Goal: Use online tool/utility: Utilize a website feature to perform a specific function

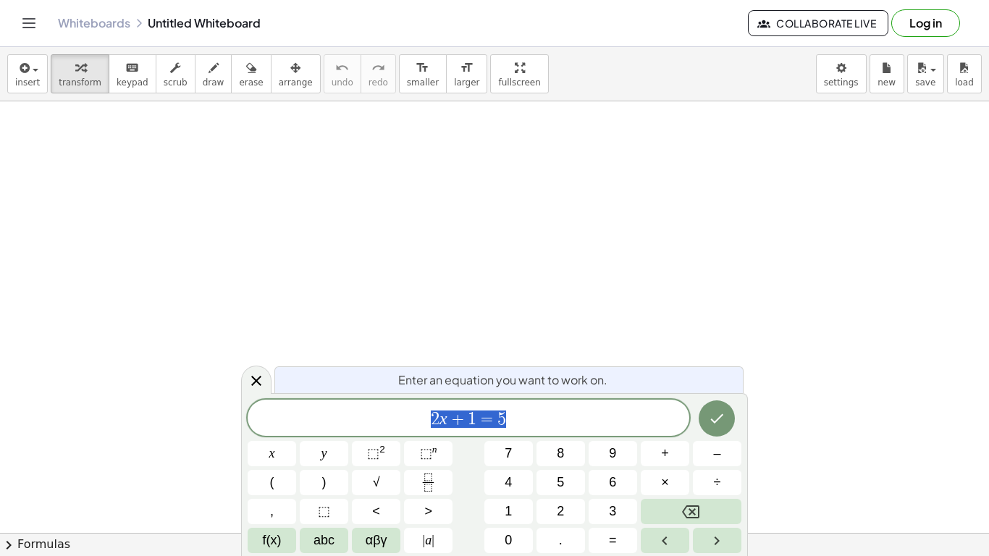
scroll to position [1, 0]
click at [209, 73] on icon "button" at bounding box center [214, 67] width 10 height 17
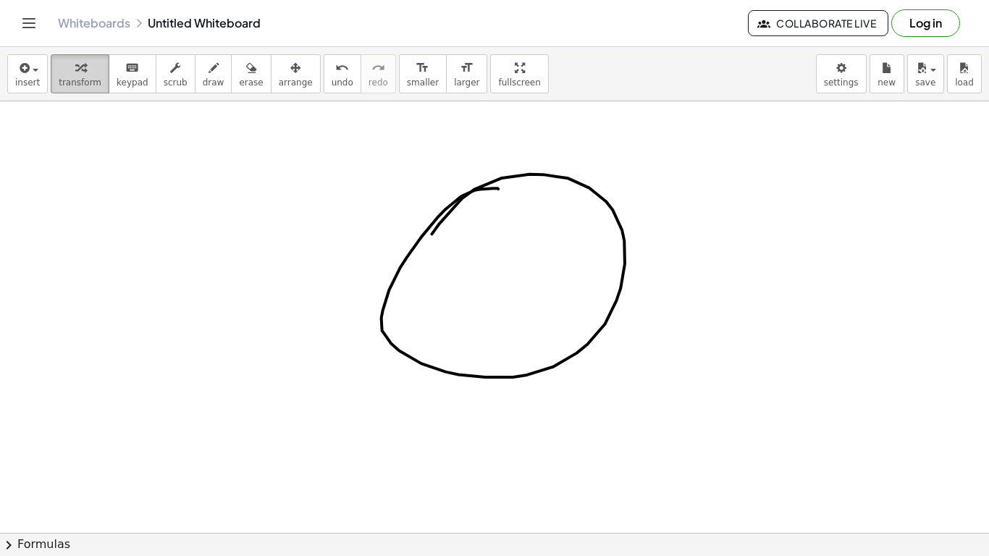
click at [65, 83] on span "transform" at bounding box center [80, 82] width 43 height 10
click at [164, 78] on span "scrub" at bounding box center [176, 82] width 24 height 10
click at [231, 84] on button "erase" at bounding box center [251, 73] width 40 height 39
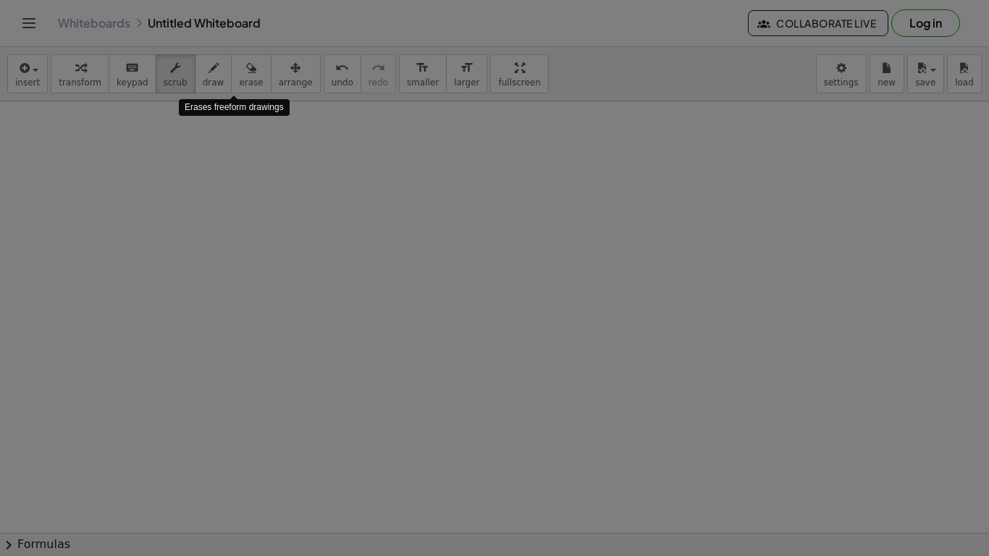
click at [0, 0] on div "× Document Settings These settings are saved with the document you are currentl…" at bounding box center [0, 0] width 0 height 0
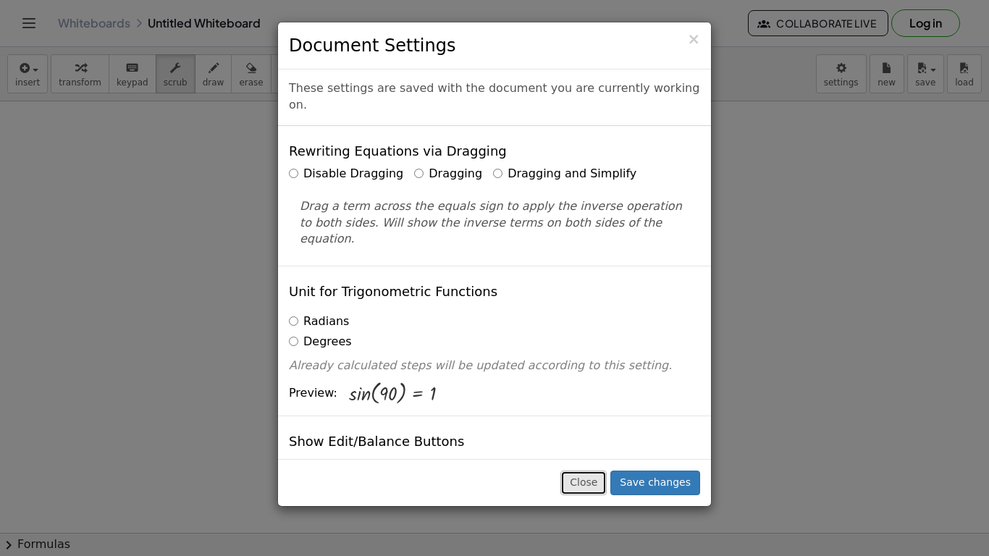
click at [594, 485] on button "Close" at bounding box center [583, 483] width 46 height 25
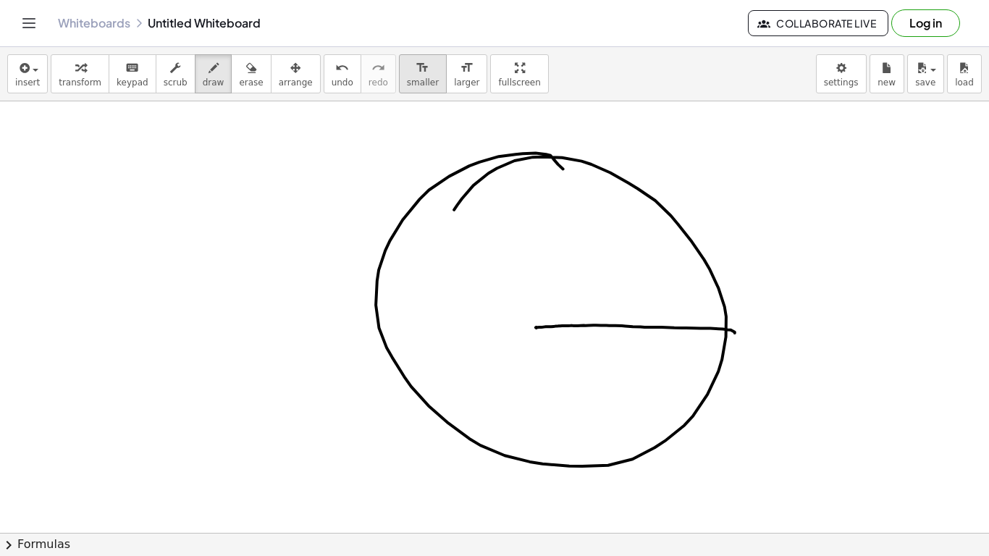
click at [411, 78] on span "smaller" at bounding box center [423, 82] width 32 height 10
click at [332, 77] on span "undo" at bounding box center [343, 82] width 22 height 10
click at [109, 69] on button "keyboard keypad" at bounding box center [133, 73] width 48 height 39
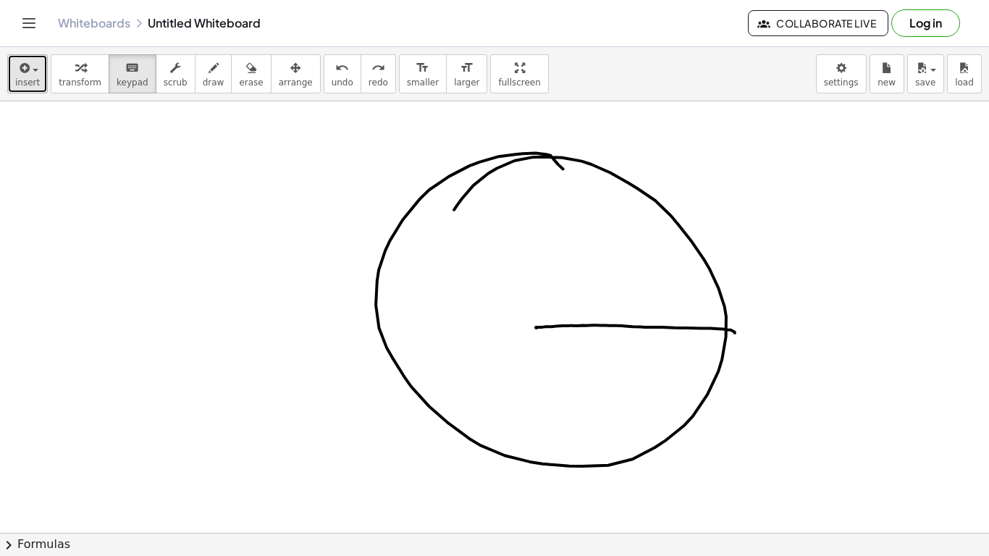
click at [18, 75] on icon "button" at bounding box center [23, 67] width 13 height 17
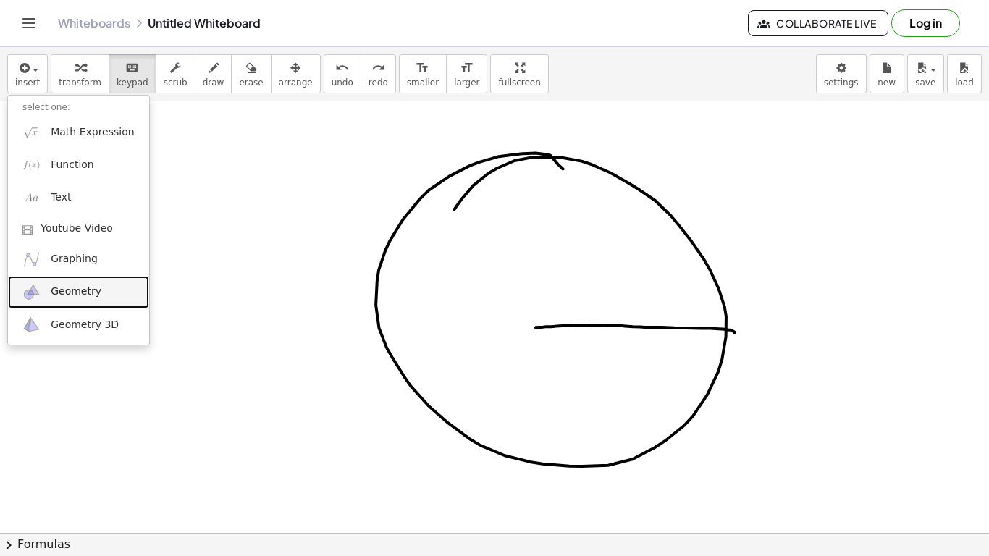
click at [98, 291] on link "Geometry" at bounding box center [78, 292] width 141 height 33
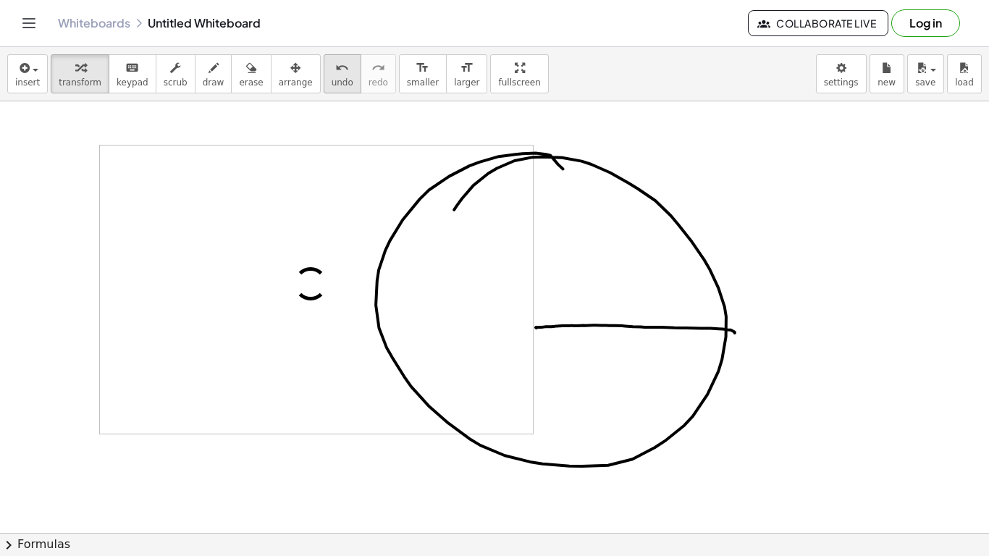
click at [332, 77] on span "undo" at bounding box center [343, 82] width 22 height 10
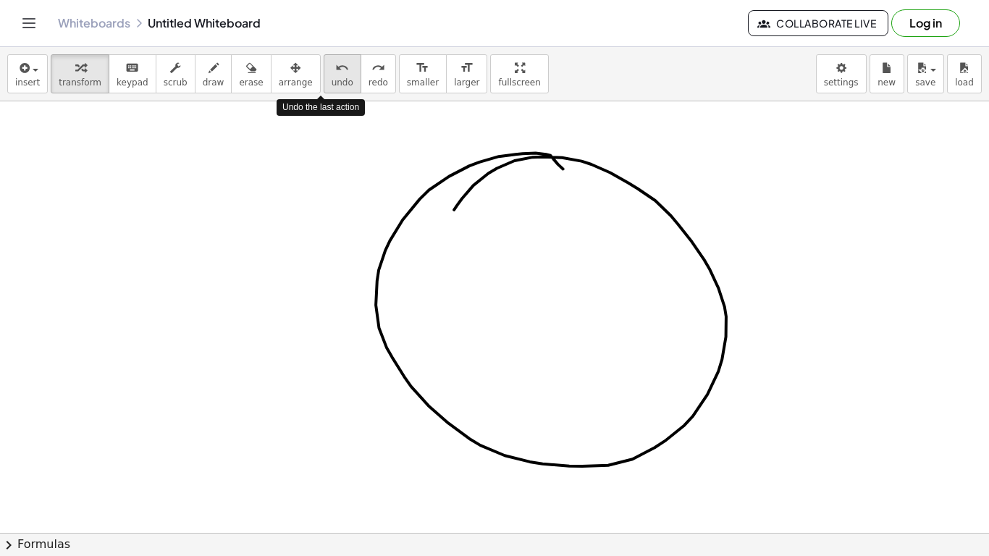
click at [332, 77] on span "undo" at bounding box center [343, 82] width 22 height 10
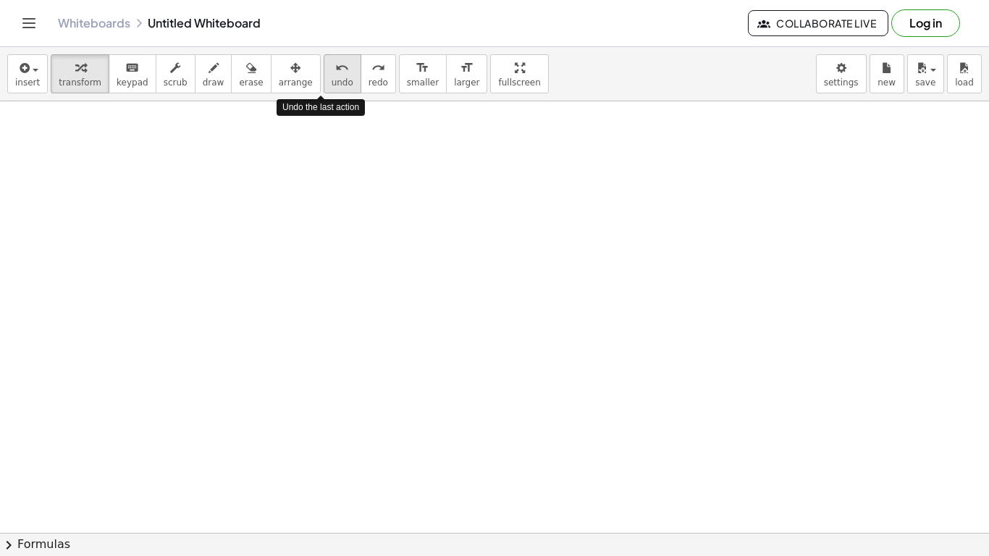
click at [332, 77] on span "undo" at bounding box center [343, 82] width 22 height 10
click at [27, 70] on icon "button" at bounding box center [23, 67] width 13 height 17
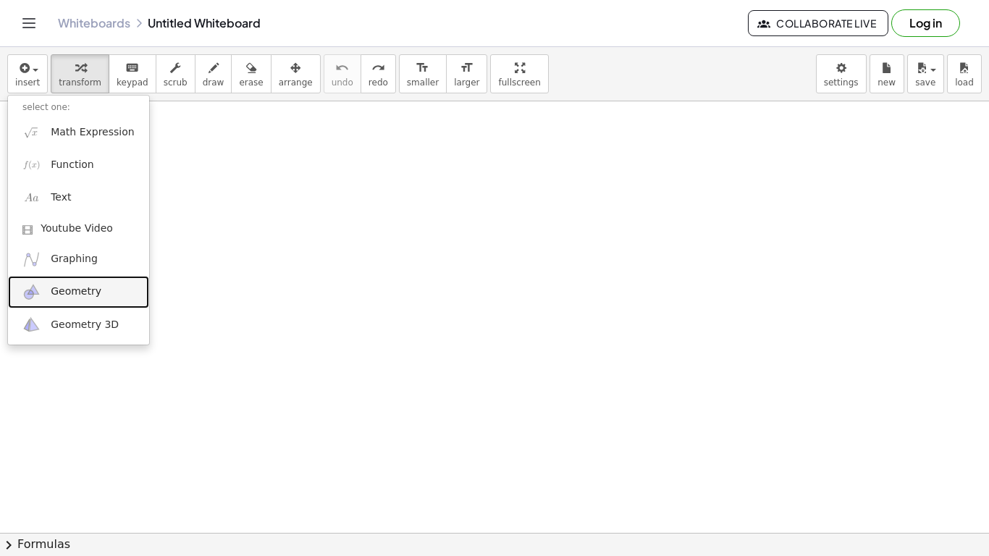
click at [76, 295] on span "Geometry" at bounding box center [76, 292] width 51 height 14
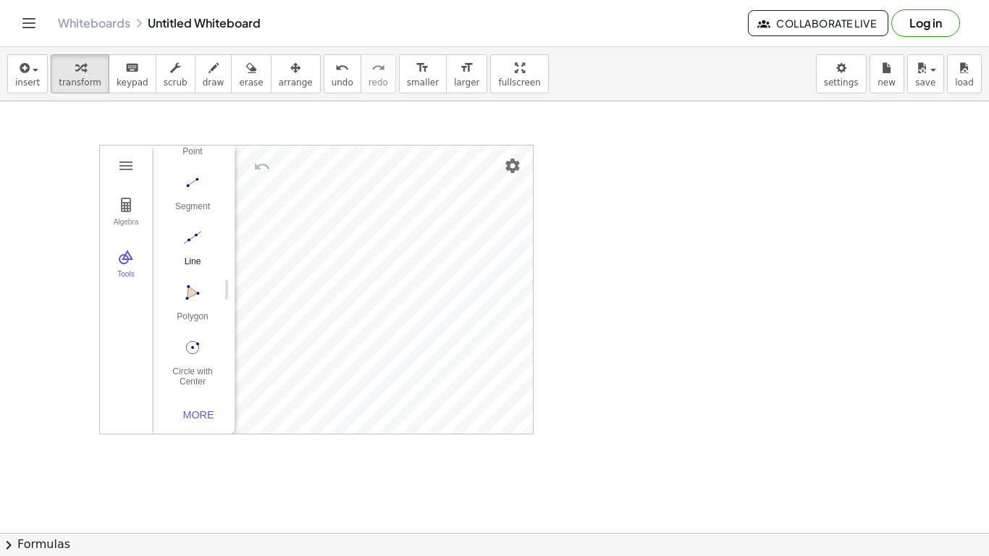
scroll to position [142, 0]
click at [192, 345] on img "Circle with Center through Point. Select center point, then point on circle" at bounding box center [193, 343] width 58 height 23
click at [204, 352] on img "Circle with Center through Point. Select center point, then point on circle" at bounding box center [193, 343] width 58 height 23
click at [193, 413] on button "Move. Drag or select object" at bounding box center [197, 407] width 35 height 35
click at [205, 363] on div "Circle with Center through Point" at bounding box center [193, 372] width 58 height 20
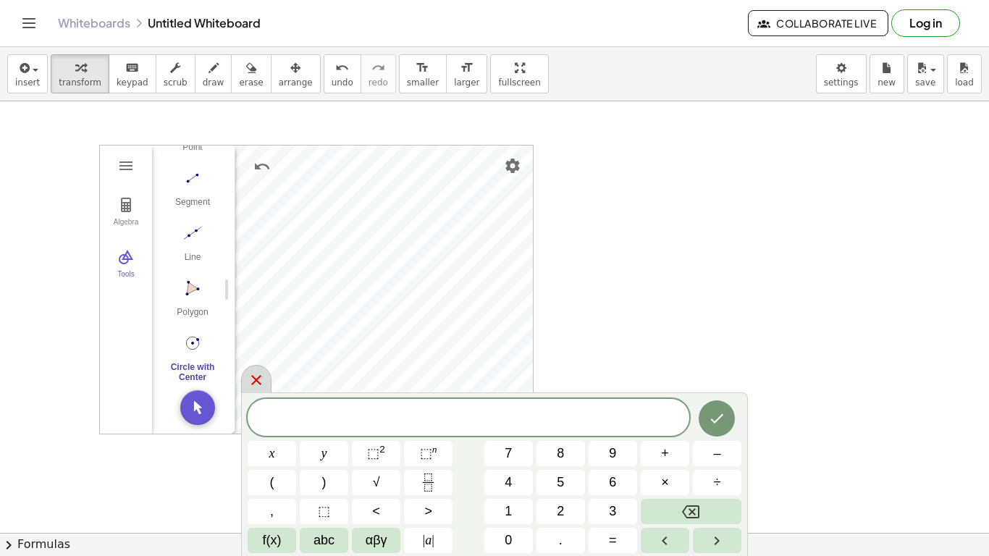
click at [258, 383] on icon at bounding box center [256, 380] width 10 height 10
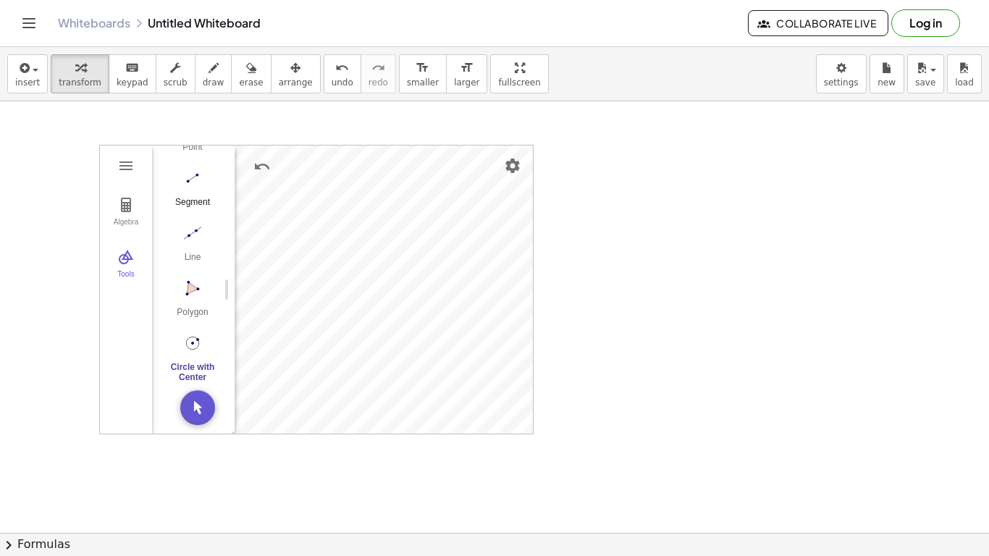
click at [194, 184] on img "Segment. Select two points or positions" at bounding box center [193, 178] width 58 height 23
click at [206, 77] on span "draw" at bounding box center [214, 82] width 22 height 10
click at [117, 72] on div "keyboard" at bounding box center [133, 67] width 32 height 17
click at [132, 77] on span "keypad" at bounding box center [133, 82] width 32 height 10
click at [332, 77] on span "undo" at bounding box center [343, 82] width 22 height 10
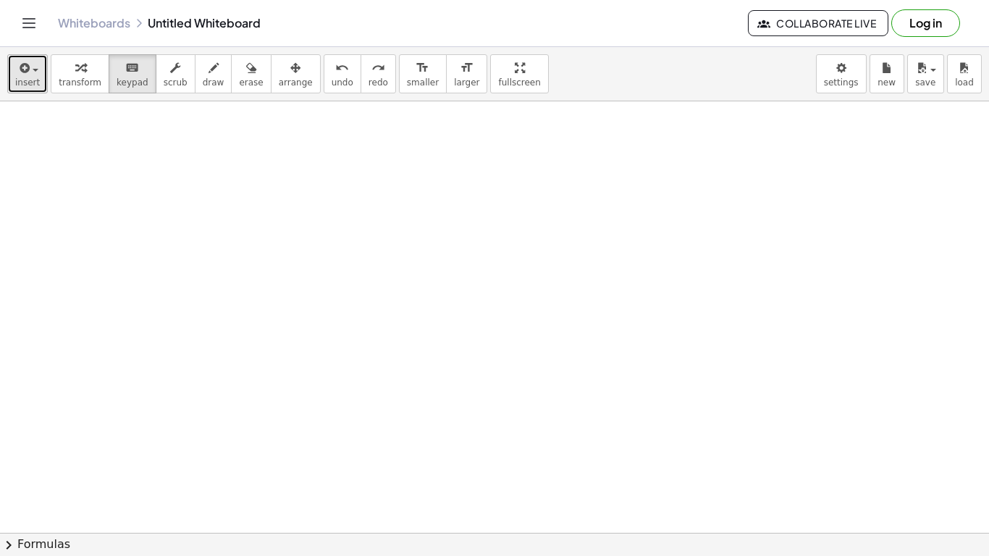
click at [25, 75] on icon "button" at bounding box center [23, 67] width 13 height 17
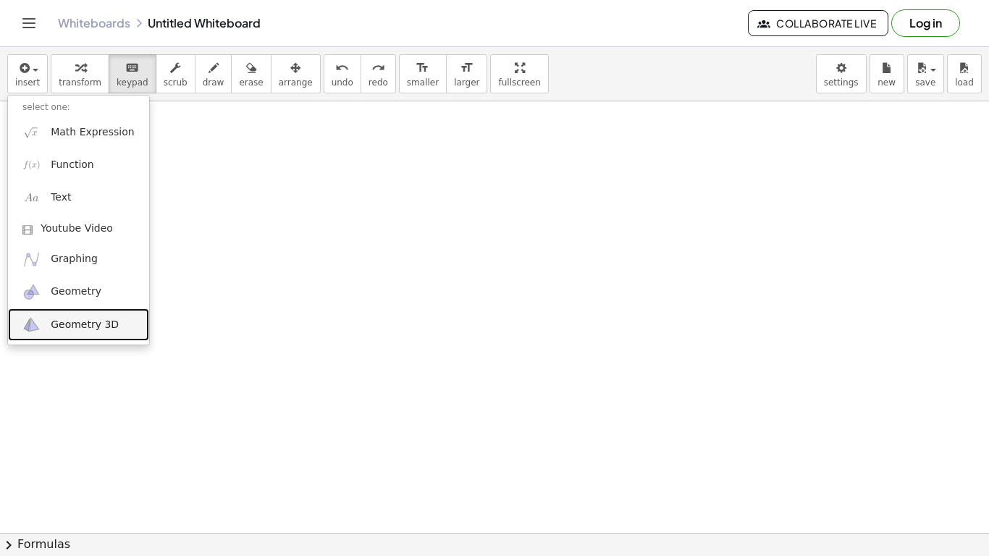
click at [98, 319] on span "Geometry 3D" at bounding box center [85, 325] width 68 height 14
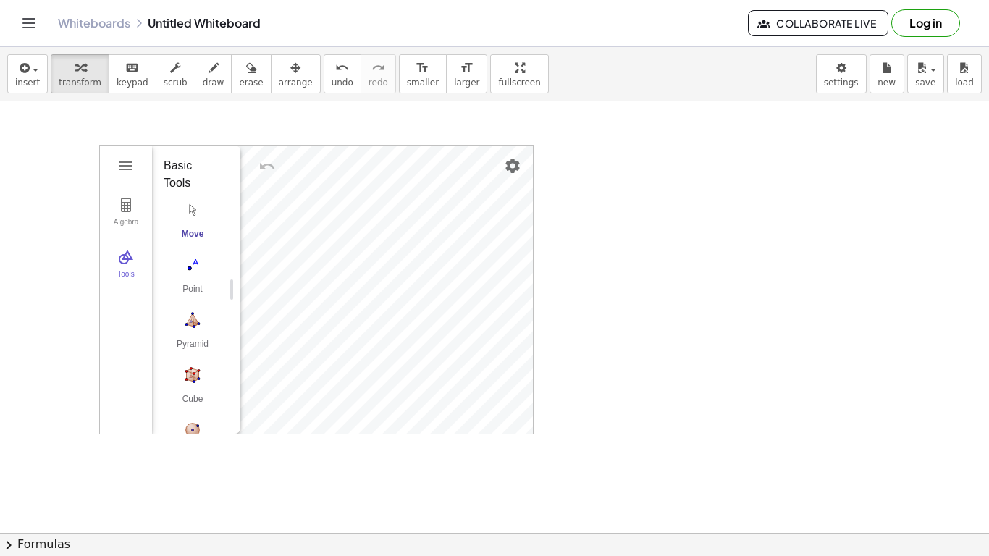
drag, startPoint x: 226, startPoint y: 282, endPoint x: 231, endPoint y: 300, distance: 18.1
click at [200, 345] on img "Net. Select a polyhedron" at bounding box center [193, 343] width 58 height 23
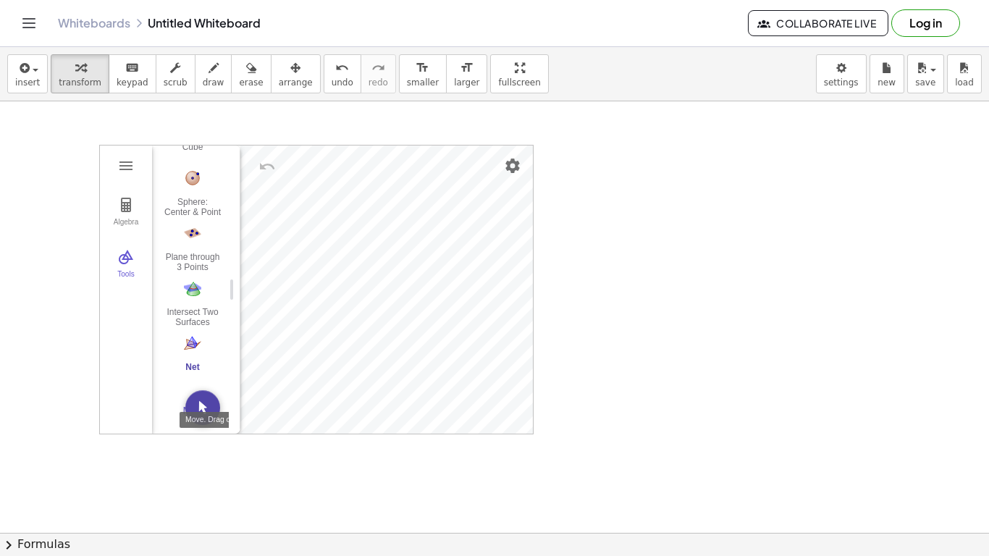
click at [206, 411] on img "Move. Drag or select object" at bounding box center [202, 407] width 35 height 35
click at [207, 411] on div "More" at bounding box center [198, 411] width 46 height 12
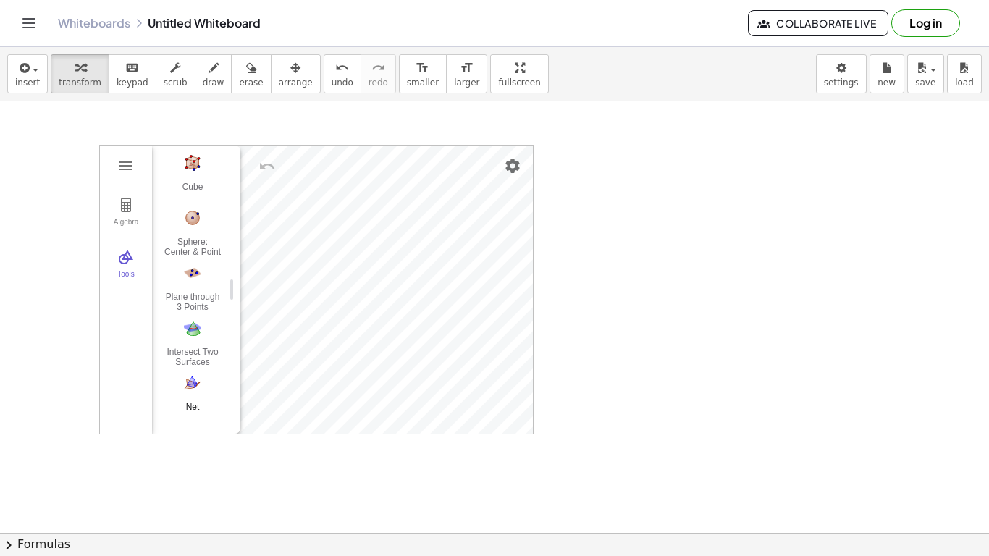
scroll to position [216, 0]
click at [194, 323] on img "Intersect Two Surfaces. Select two surfaces" at bounding box center [193, 323] width 58 height 23
click at [193, 277] on img "Plane through 3 Points. Select three points" at bounding box center [193, 268] width 58 height 23
click at [195, 277] on img "Cube. Select two points or other corresponding objects" at bounding box center [193, 273] width 58 height 23
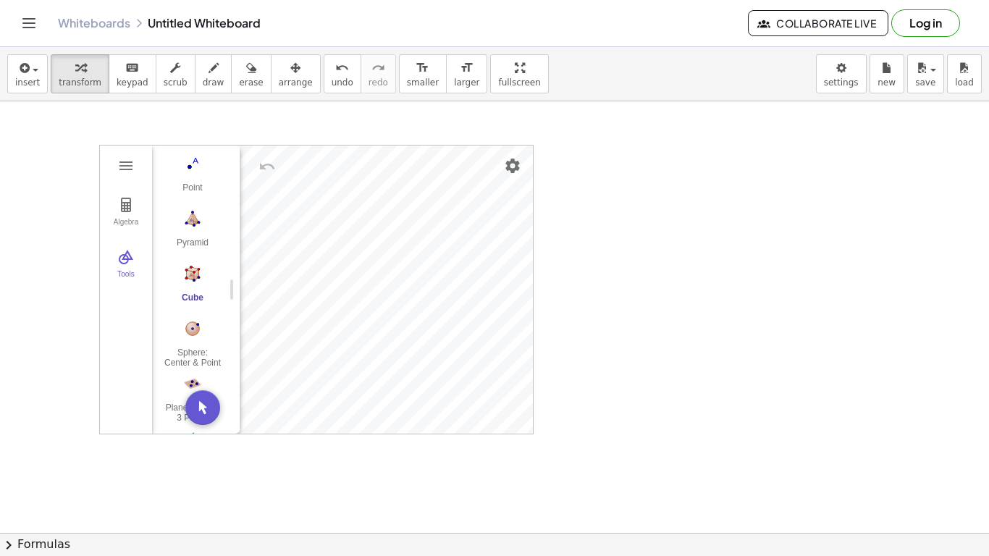
drag, startPoint x: 622, startPoint y: 254, endPoint x: 537, endPoint y: 330, distance: 113.8
click at [335, 70] on icon "undo" at bounding box center [342, 67] width 14 height 17
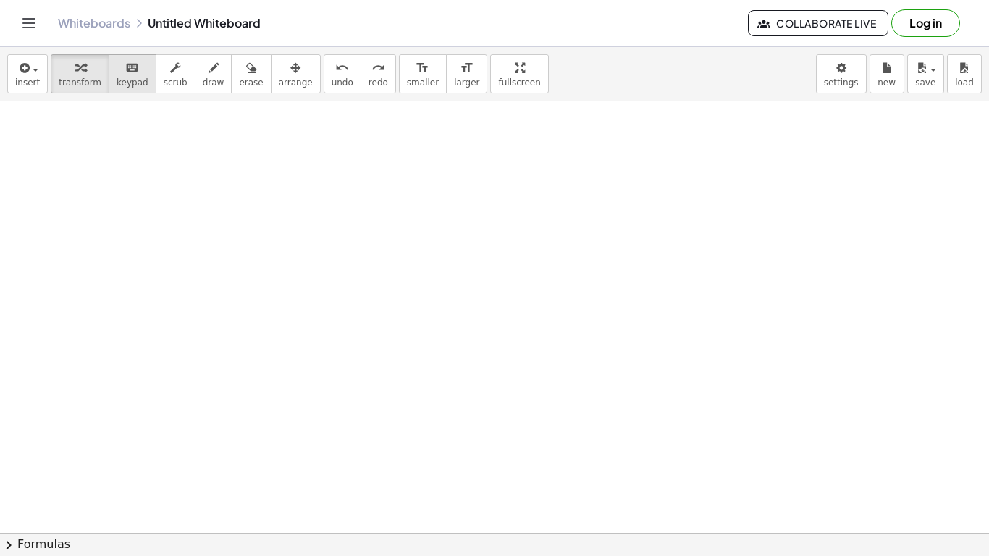
click at [117, 77] on span "keypad" at bounding box center [133, 82] width 32 height 10
click at [169, 70] on div "button" at bounding box center [176, 67] width 24 height 17
click at [211, 85] on button "draw" at bounding box center [214, 73] width 38 height 39
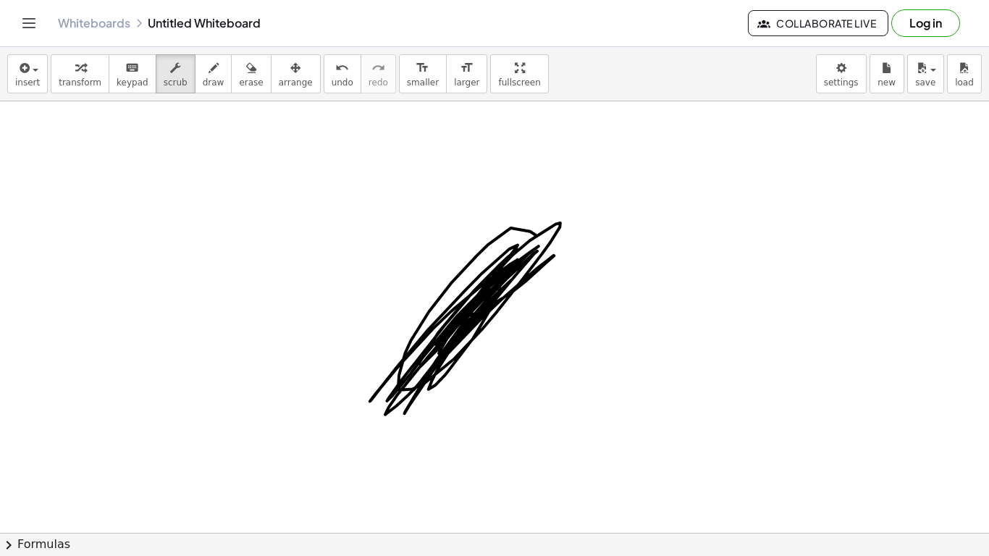
drag, startPoint x: 468, startPoint y: 289, endPoint x: 558, endPoint y: 327, distance: 97.6
click at [335, 69] on icon "undo" at bounding box center [342, 67] width 14 height 17
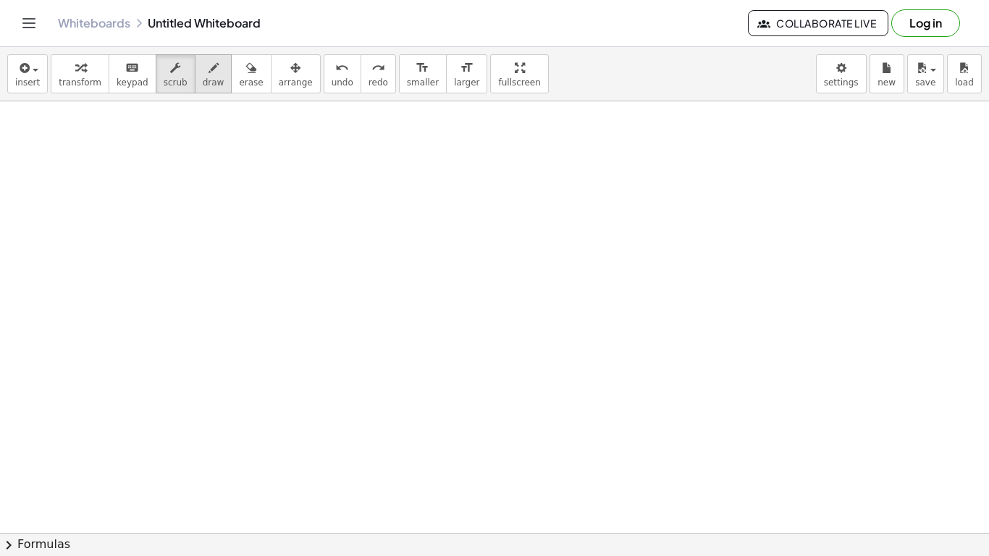
click at [204, 68] on div "button" at bounding box center [214, 67] width 22 height 17
click at [13, 546] on span "chevron_right" at bounding box center [8, 545] width 17 height 17
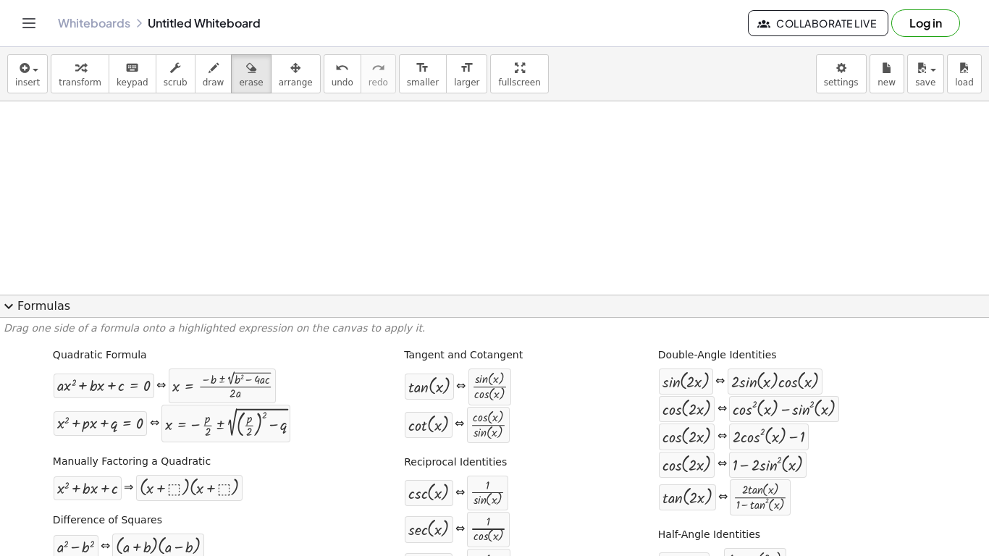
click at [119, 308] on button "expand_more Formulas" at bounding box center [494, 306] width 989 height 23
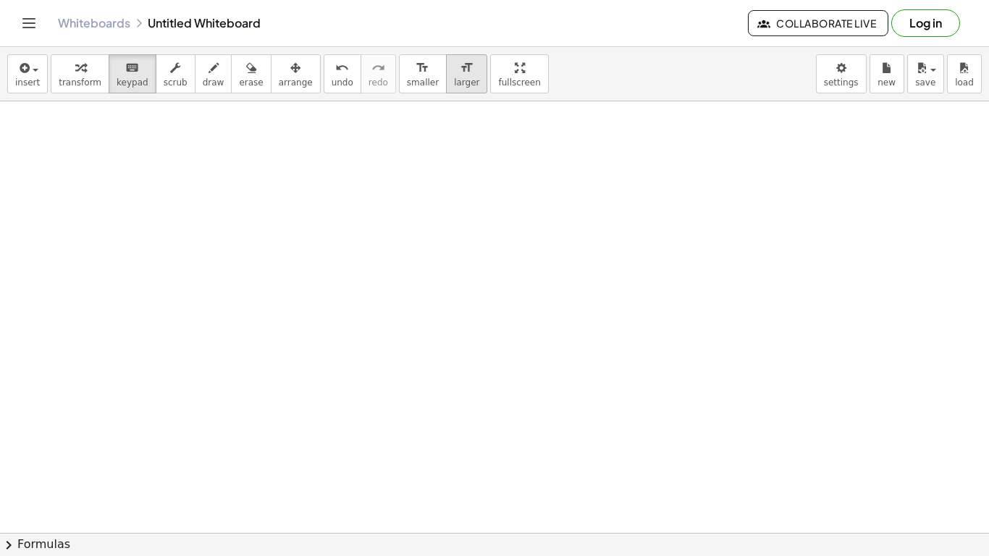
click at [446, 81] on button "format_size larger" at bounding box center [466, 73] width 41 height 39
drag, startPoint x: 440, startPoint y: 269, endPoint x: 634, endPoint y: 303, distance: 197.1
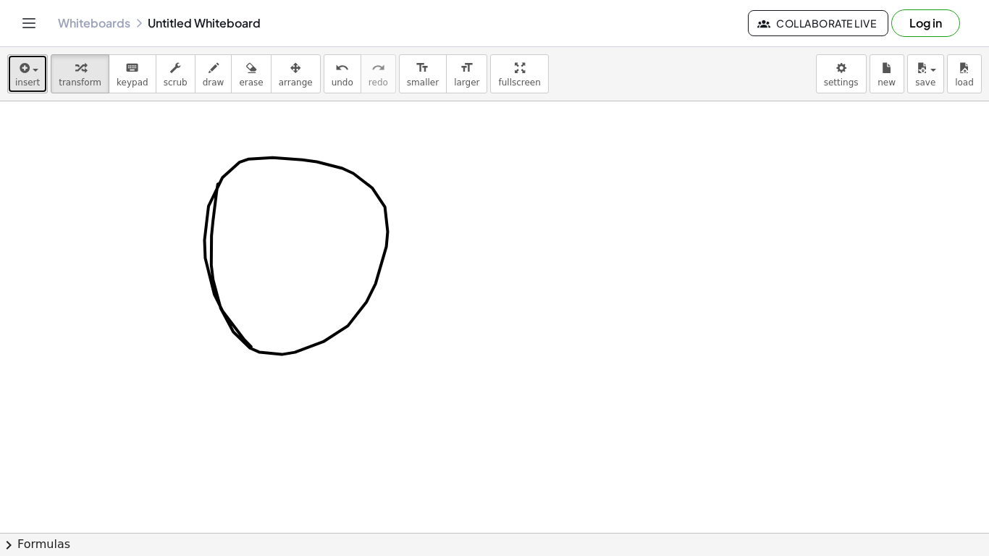
click at [20, 70] on icon "button" at bounding box center [23, 67] width 13 height 17
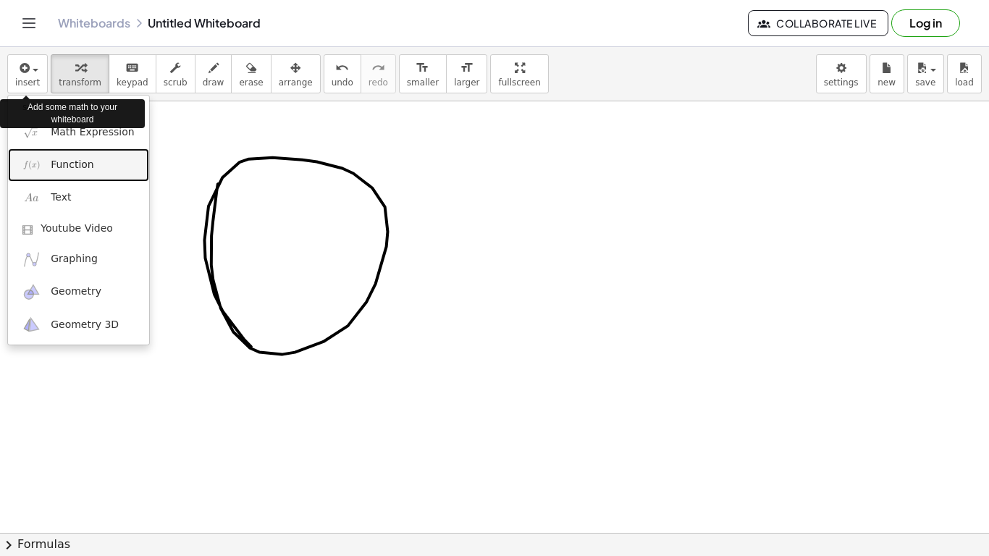
click at [102, 164] on link "Function" at bounding box center [78, 164] width 141 height 33
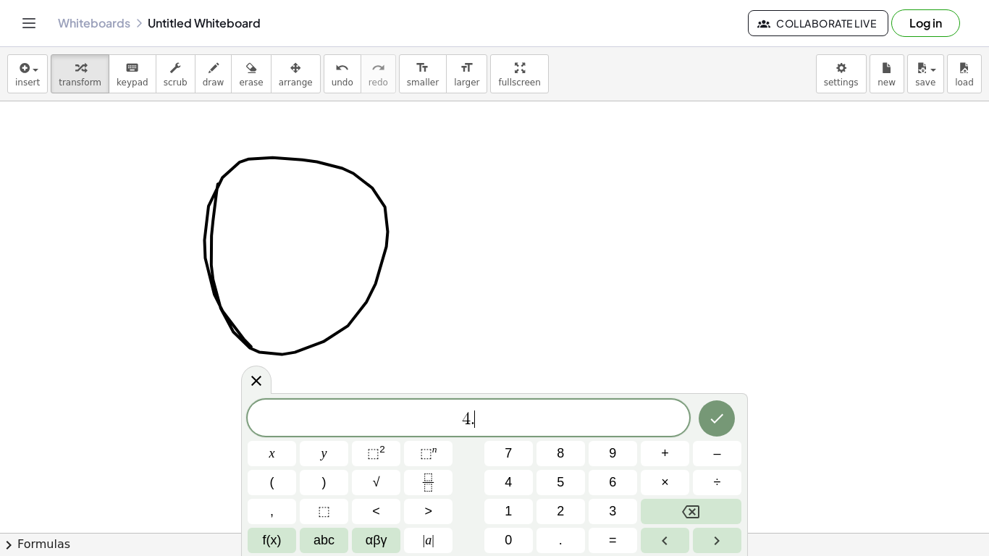
scroll to position [2, 0]
click at [678, 489] on button "×" at bounding box center [665, 482] width 49 height 25
click at [607, 539] on button "=" at bounding box center [613, 540] width 49 height 25
click at [718, 417] on icon "Done" at bounding box center [716, 418] width 17 height 17
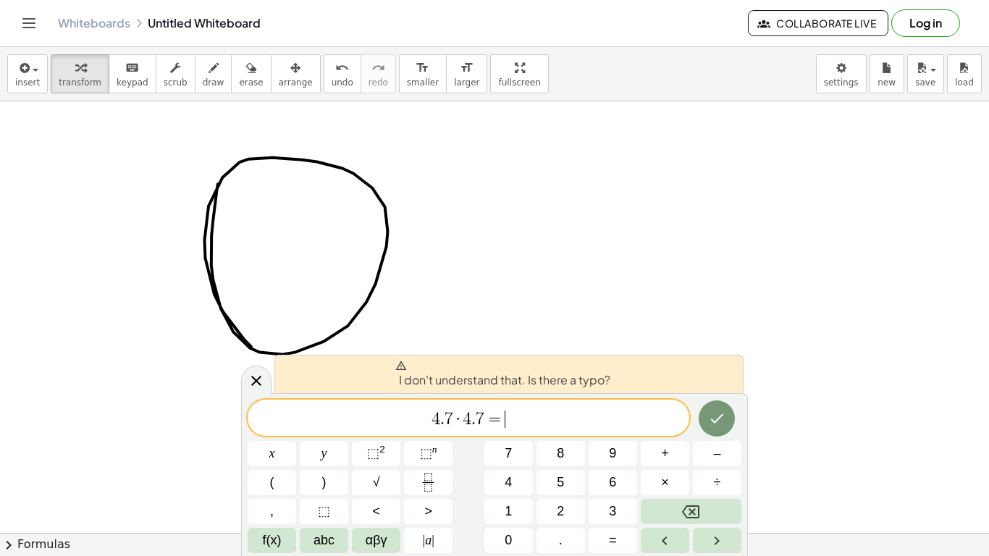
click at [622, 418] on span "4 . 7 · 4 . 7 = ​" at bounding box center [469, 419] width 442 height 20
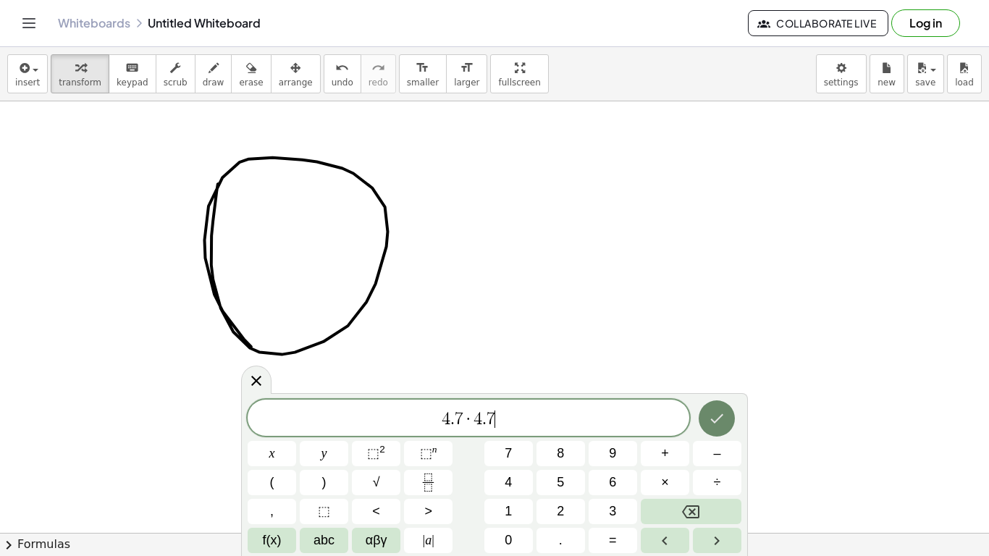
click at [730, 419] on button "Done" at bounding box center [717, 418] width 36 height 36
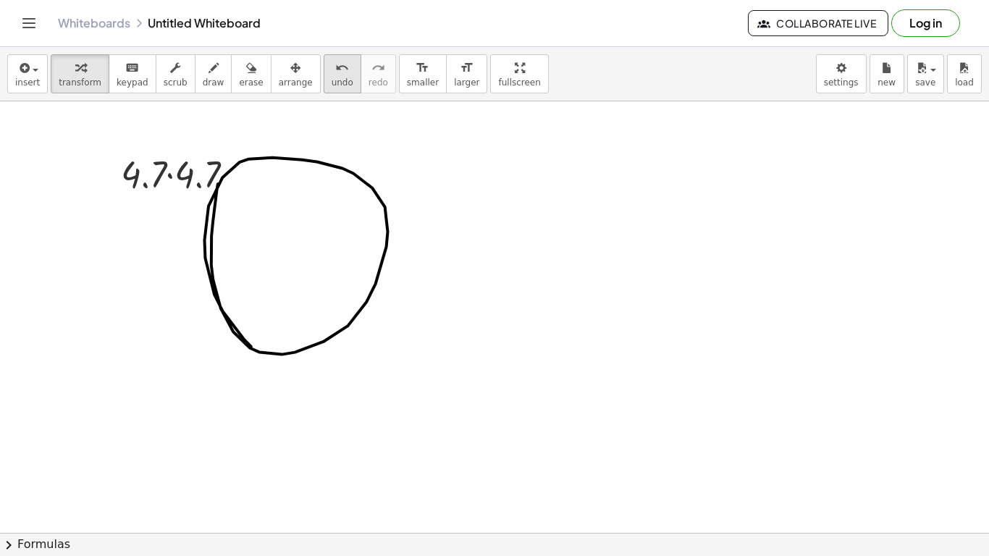
click at [332, 77] on span "undo" at bounding box center [343, 82] width 22 height 10
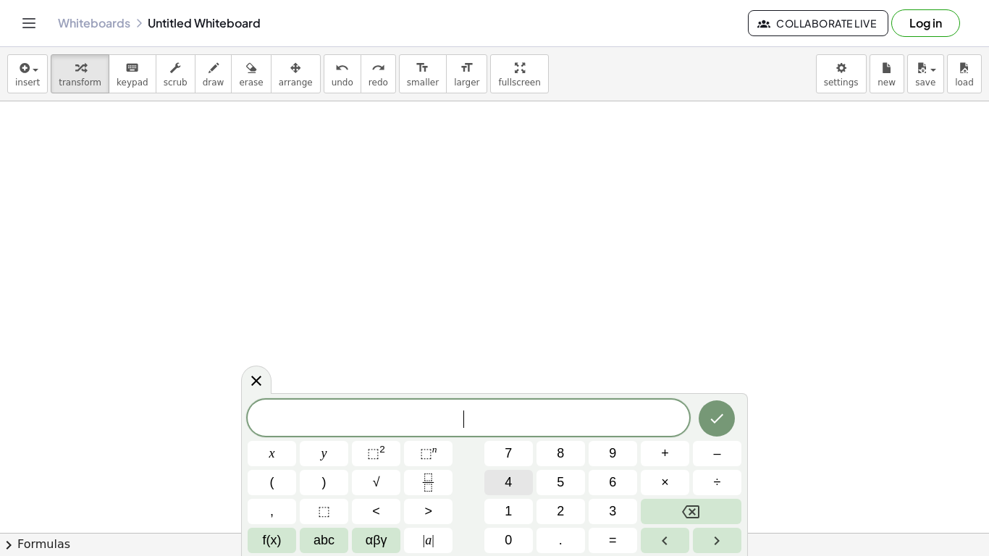
click at [524, 484] on button "4" at bounding box center [508, 482] width 49 height 25
click at [665, 483] on span "×" at bounding box center [665, 483] width 8 height 20
click at [718, 417] on icon "Done" at bounding box center [716, 418] width 17 height 17
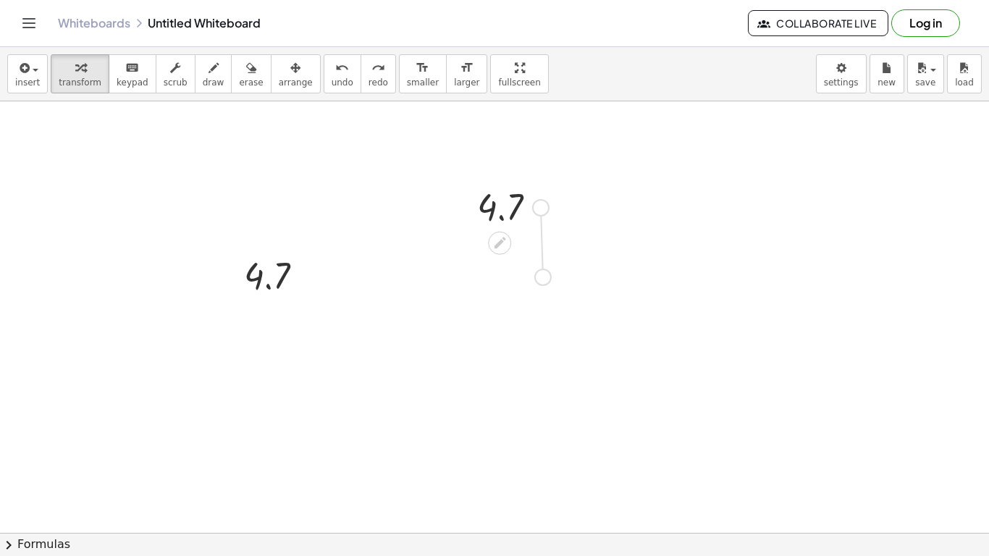
drag, startPoint x: 534, startPoint y: 207, endPoint x: 534, endPoint y: 280, distance: 73.1
click at [332, 82] on span "undo" at bounding box center [343, 82] width 22 height 10
drag, startPoint x: 541, startPoint y: 211, endPoint x: 542, endPoint y: 242, distance: 31.2
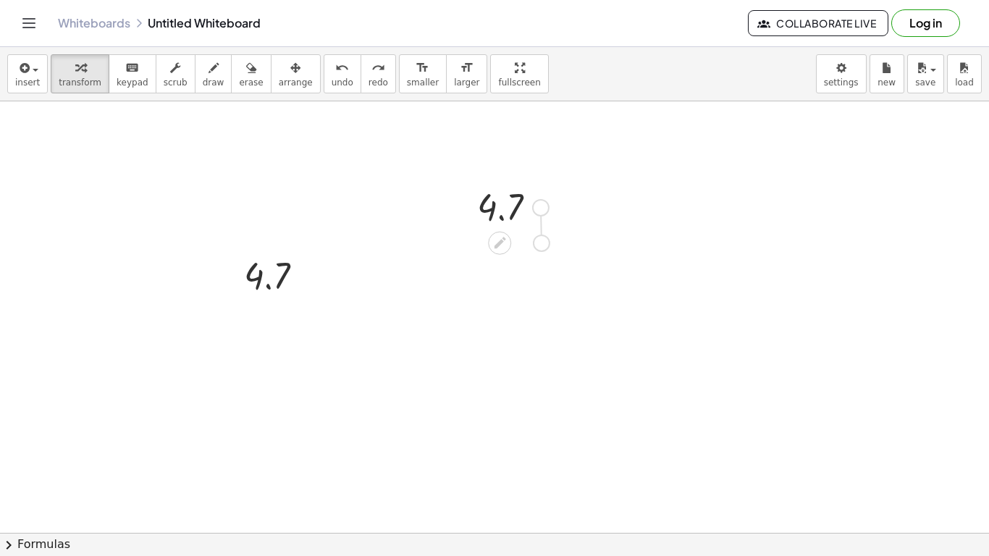
drag, startPoint x: 539, startPoint y: 209, endPoint x: 540, endPoint y: 253, distance: 44.2
drag, startPoint x: 501, startPoint y: 239, endPoint x: 505, endPoint y: 269, distance: 29.9
drag, startPoint x: 497, startPoint y: 249, endPoint x: 538, endPoint y: 347, distance: 105.8
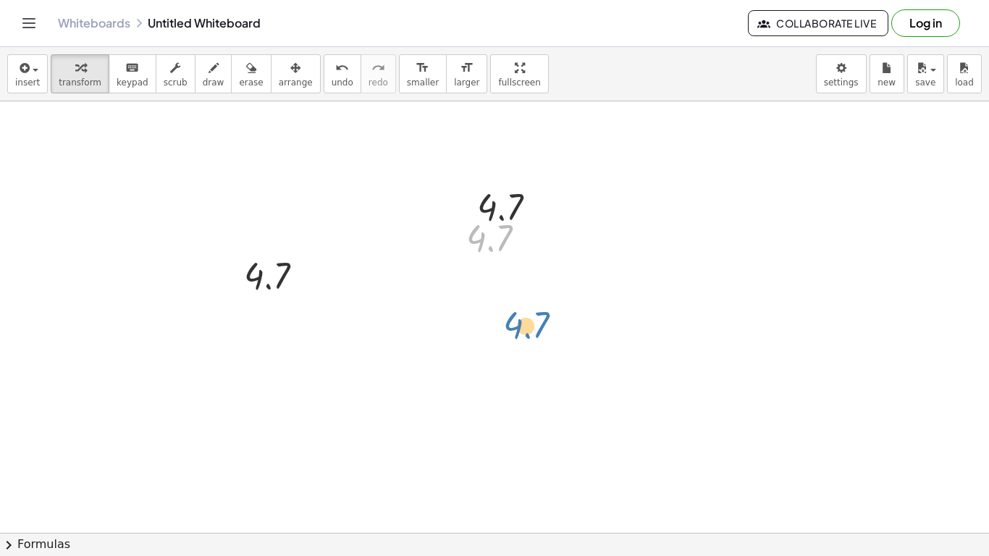
drag, startPoint x: 493, startPoint y: 269, endPoint x: 518, endPoint y: 314, distance: 51.8
click at [489, 276] on icon at bounding box center [489, 275] width 12 height 12
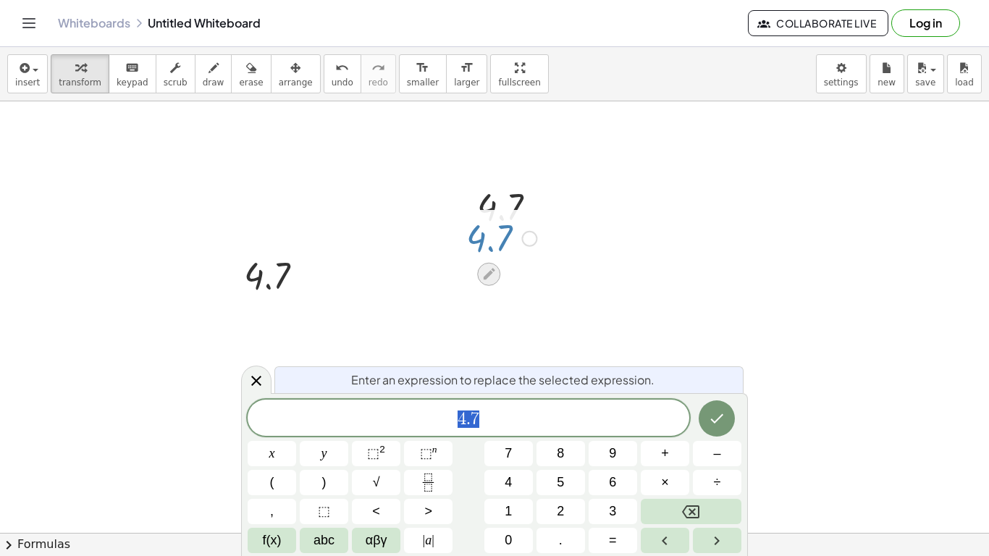
scroll to position [10, 0]
click at [258, 393] on div at bounding box center [256, 380] width 30 height 28
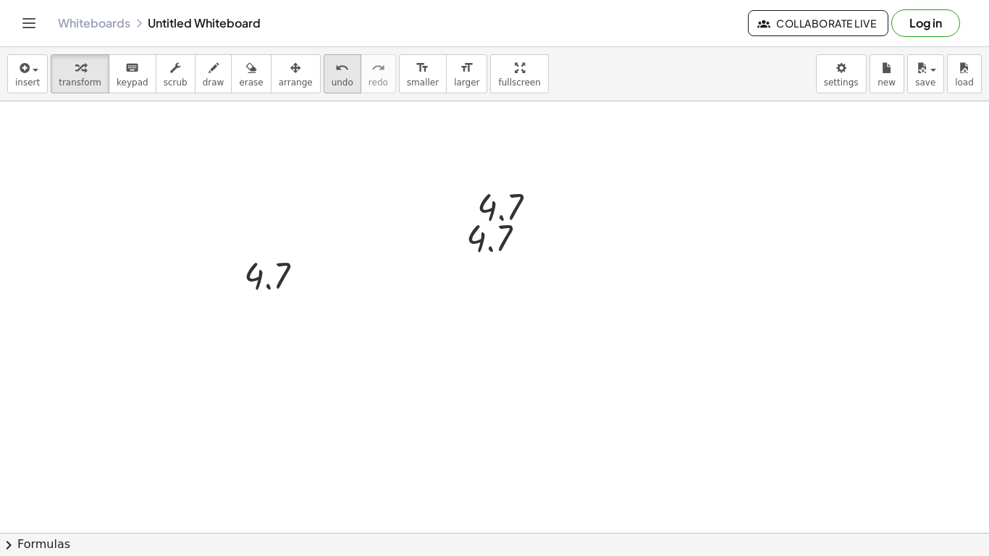
click at [324, 78] on button "undo undo" at bounding box center [343, 73] width 38 height 39
drag, startPoint x: 538, startPoint y: 209, endPoint x: 537, endPoint y: 266, distance: 57.2
click at [335, 74] on icon "undo" at bounding box center [342, 67] width 14 height 17
click at [333, 102] on div "Undo the last action" at bounding box center [321, 107] width 88 height 17
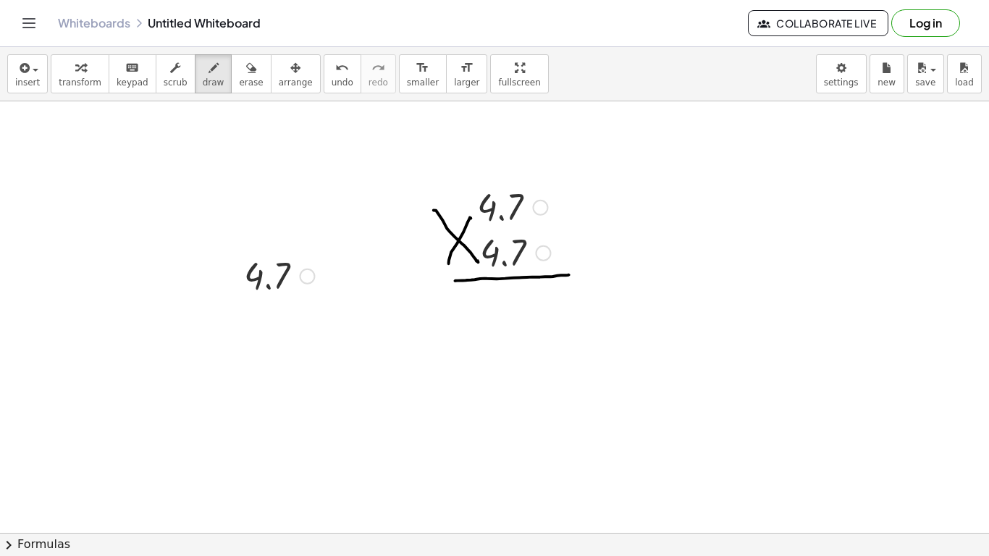
drag, startPoint x: 238, startPoint y: 290, endPoint x: 278, endPoint y: 276, distance: 42.1
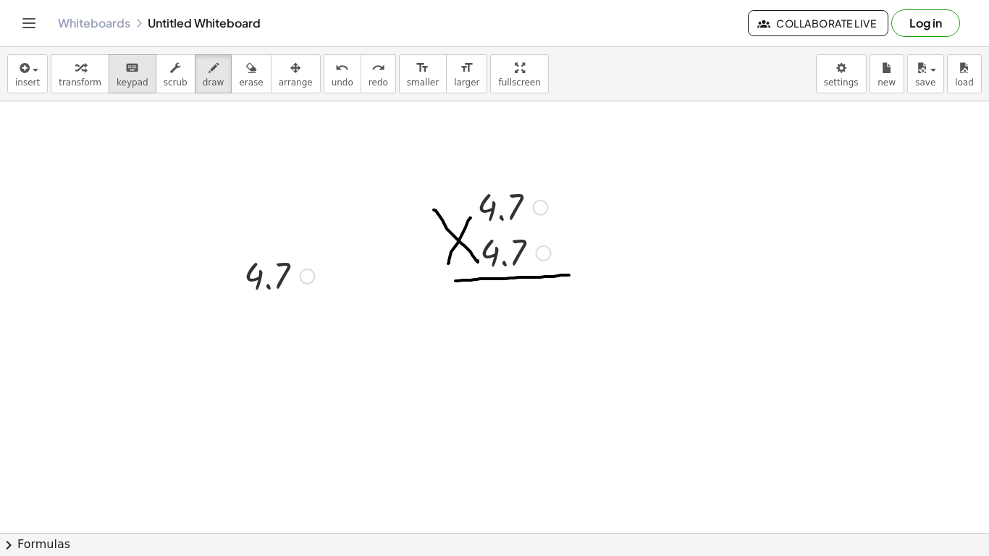
click at [117, 80] on span "keypad" at bounding box center [133, 82] width 32 height 10
